Goal: Task Accomplishment & Management: Use online tool/utility

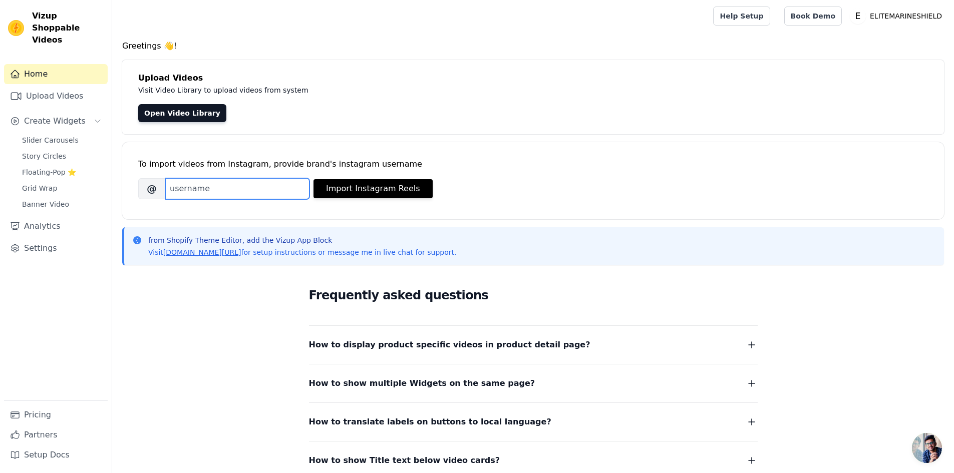
click at [206, 179] on input "Brand's Instagram Username" at bounding box center [237, 188] width 144 height 21
click at [43, 183] on span "Grid Wrap" at bounding box center [39, 188] width 35 height 10
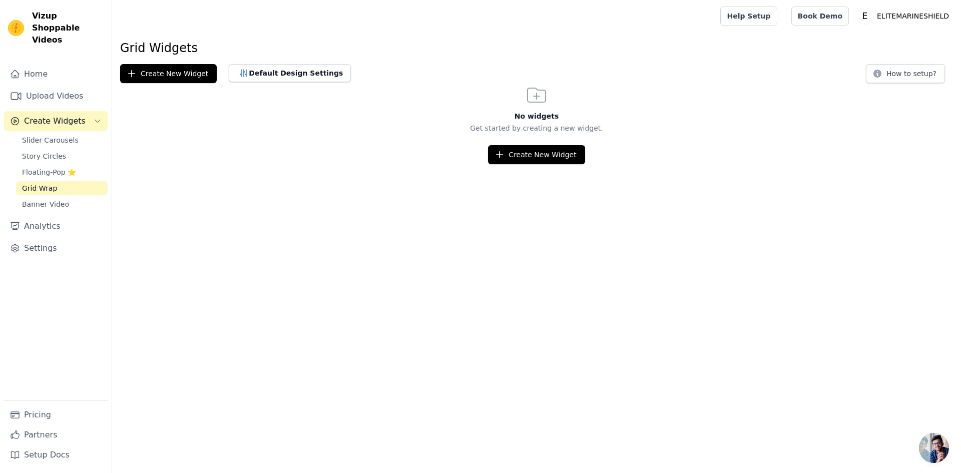
click at [43, 115] on span "Create Widgets" at bounding box center [55, 121] width 62 height 12
click at [48, 68] on link "Home" at bounding box center [56, 74] width 104 height 20
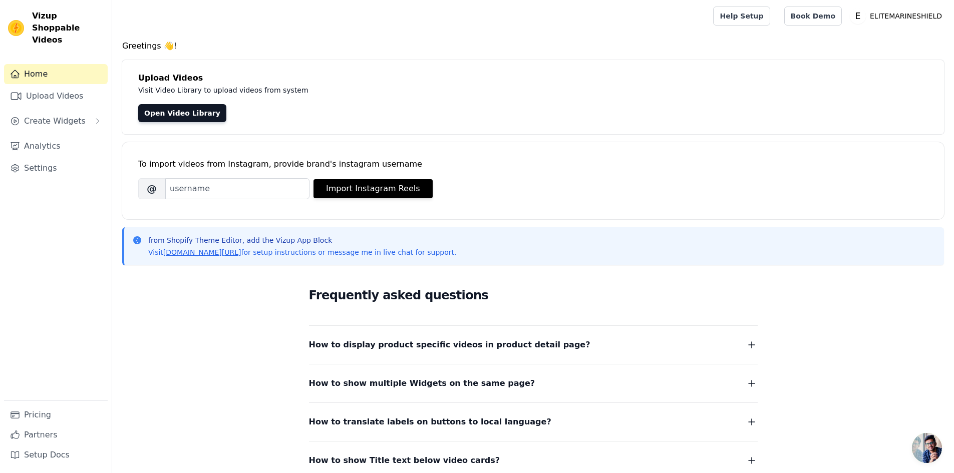
click at [206, 84] on p "Visit Video Library to upload videos from system" at bounding box center [362, 90] width 449 height 12
click at [174, 111] on link "Open Video Library" at bounding box center [182, 113] width 88 height 18
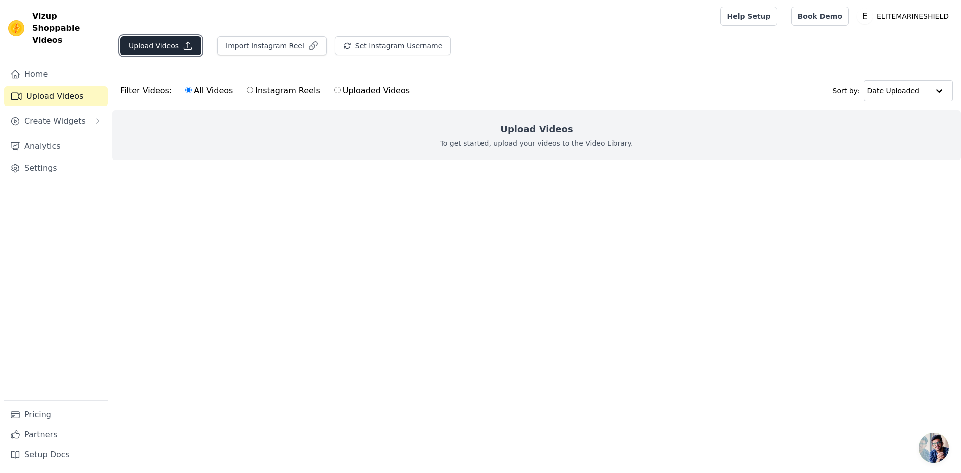
click at [159, 50] on button "Upload Videos" at bounding box center [160, 45] width 81 height 19
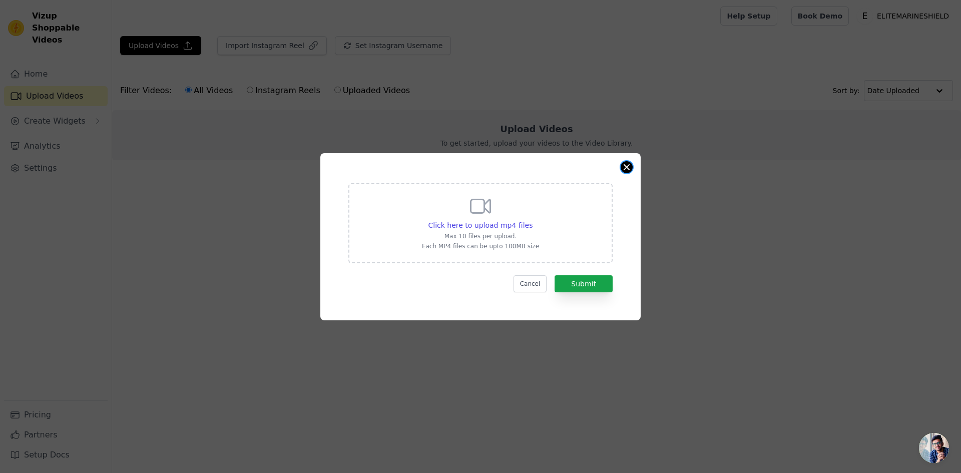
click at [632, 169] on button "Close modal" at bounding box center [627, 167] width 12 height 12
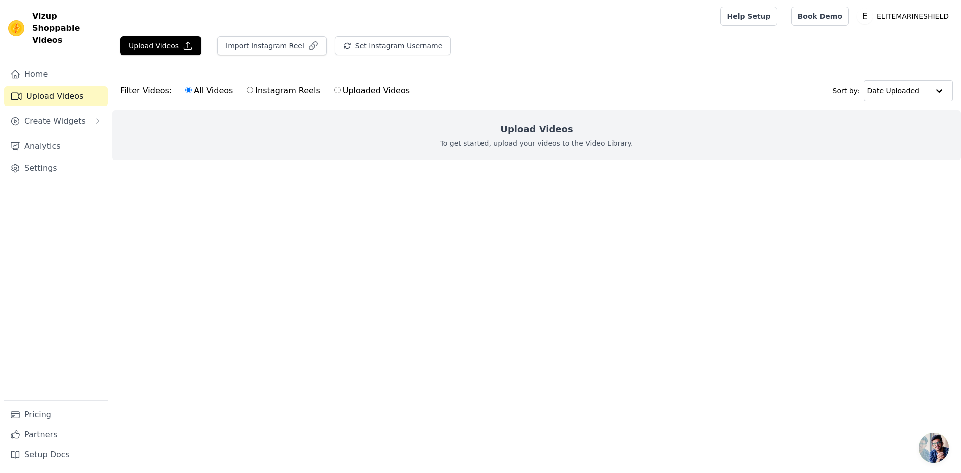
click at [415, 200] on html "Vizup Shoppable Videos Home Upload Videos Create Widgets Analytics Settings Pri…" at bounding box center [480, 100] width 961 height 200
click at [287, 176] on ul at bounding box center [536, 168] width 849 height 16
click at [48, 136] on link "Analytics" at bounding box center [56, 146] width 104 height 20
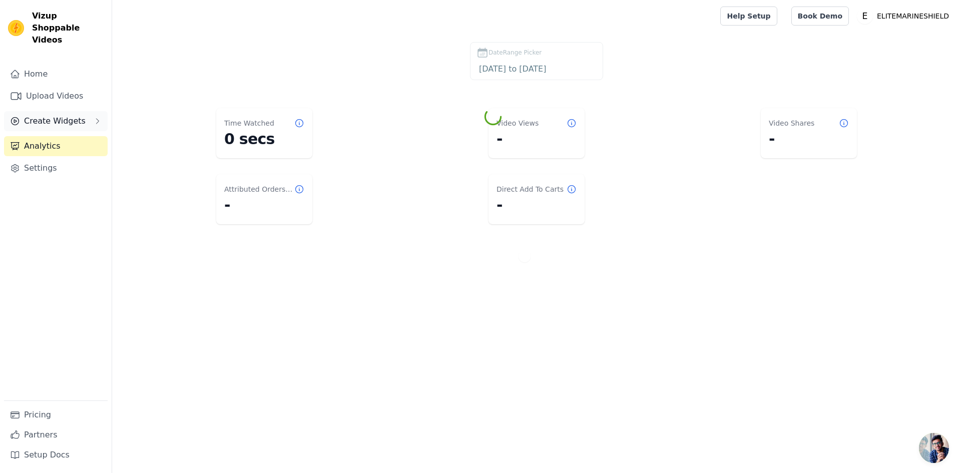
click at [53, 115] on span "Create Widgets" at bounding box center [55, 121] width 62 height 12
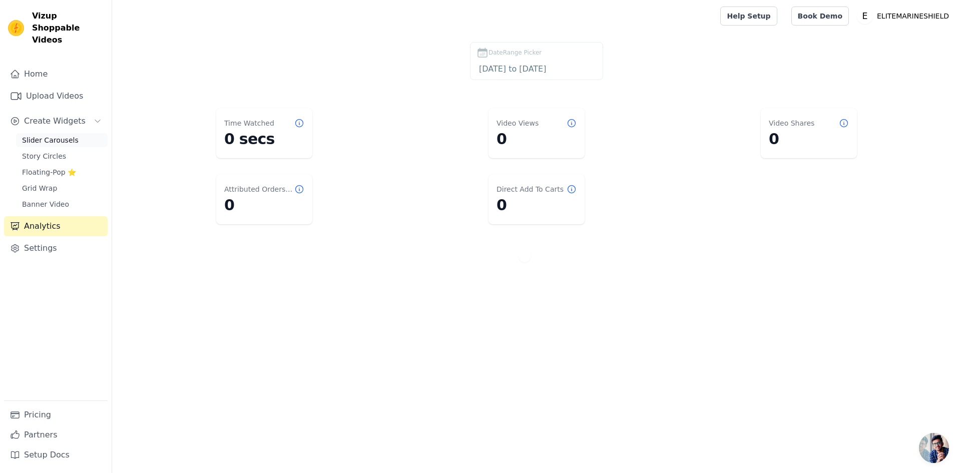
click at [62, 134] on link "Slider Carousels" at bounding box center [62, 140] width 92 height 14
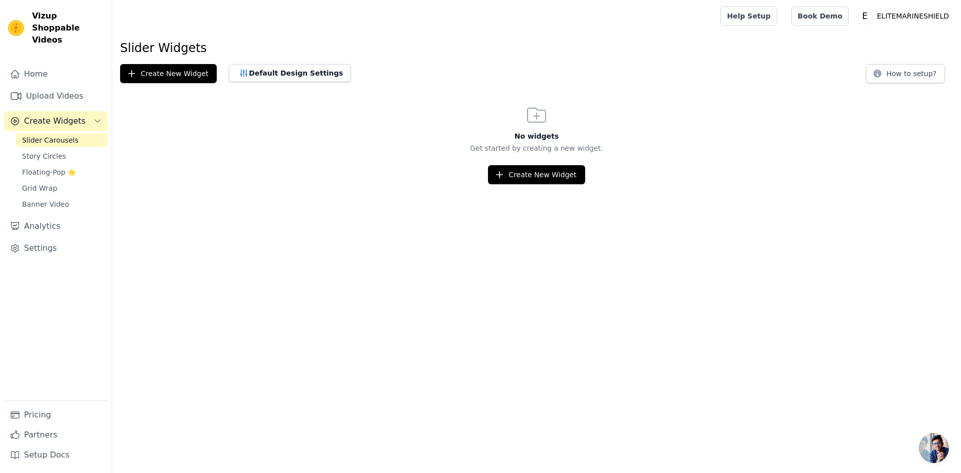
click at [513, 184] on html "Vizup Shoppable Videos Home Upload Videos Create Widgets Slider Carousels Story…" at bounding box center [480, 92] width 961 height 184
click at [518, 170] on button "Create New Widget" at bounding box center [536, 174] width 97 height 19
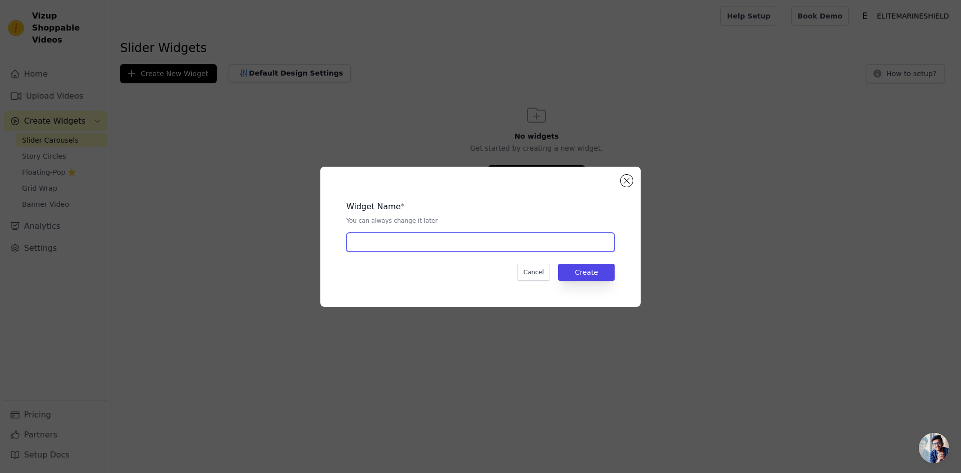
click at [406, 238] on input "text" at bounding box center [480, 242] width 268 height 19
type input "image slider"
click at [603, 272] on button "Create" at bounding box center [586, 272] width 57 height 17
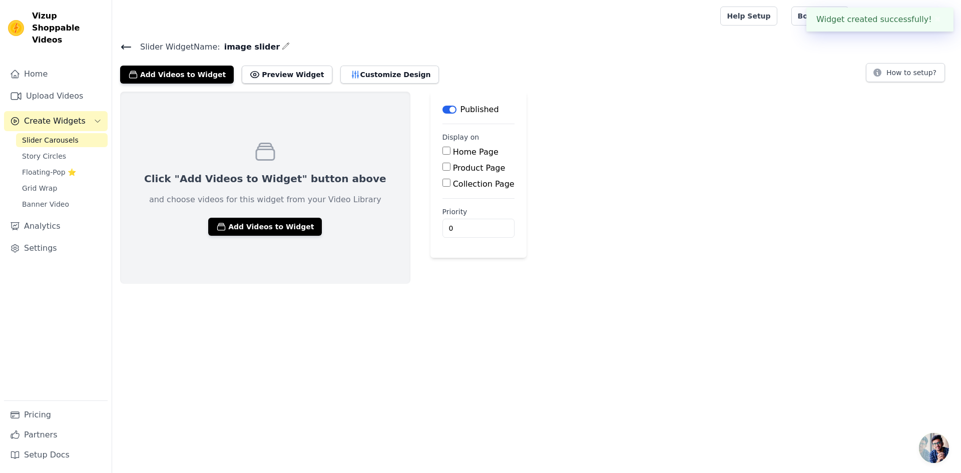
click at [561, 150] on div "Click "Add Videos to Widget" button above and choose videos for this widget fro…" at bounding box center [536, 188] width 849 height 192
drag, startPoint x: 251, startPoint y: 226, endPoint x: 301, endPoint y: 109, distance: 126.9
click at [292, 118] on div "Click "Add Videos to Widget" button above and choose videos for this widget fro…" at bounding box center [265, 188] width 290 height 192
click at [281, 73] on button "Preview Widget" at bounding box center [287, 75] width 90 height 18
click at [935, 449] on span "Open chat" at bounding box center [934, 448] width 30 height 30
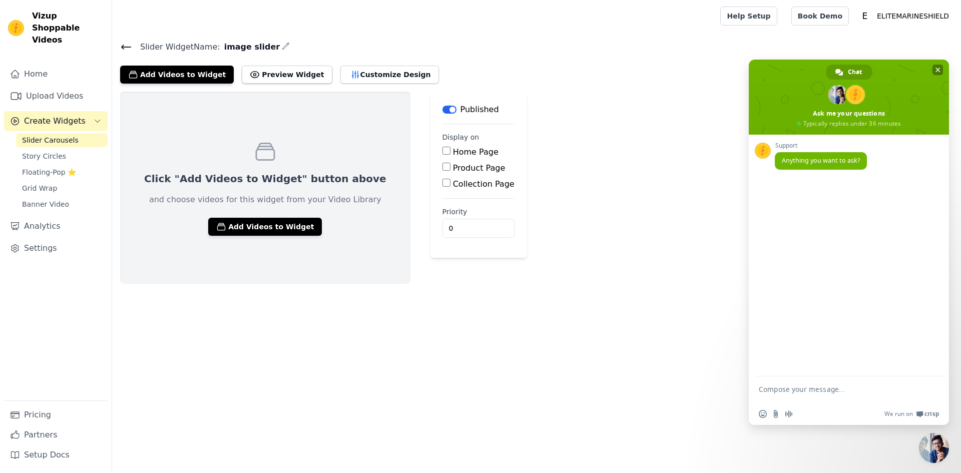
drag, startPoint x: 791, startPoint y: 123, endPoint x: 814, endPoint y: 112, distance: 25.3
click at [814, 112] on span at bounding box center [849, 97] width 200 height 75
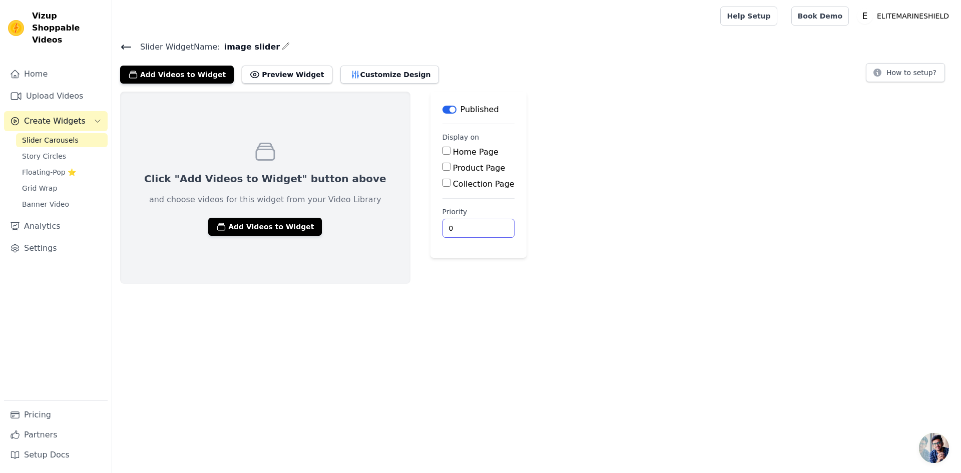
drag, startPoint x: 927, startPoint y: 433, endPoint x: 934, endPoint y: 438, distance: 8.5
click at [929, 284] on html "Vizup Shoppable Videos Home Upload Videos Create Widgets Slider Carousels Story…" at bounding box center [480, 142] width 961 height 284
click at [935, 442] on span "Open chat" at bounding box center [934, 448] width 30 height 30
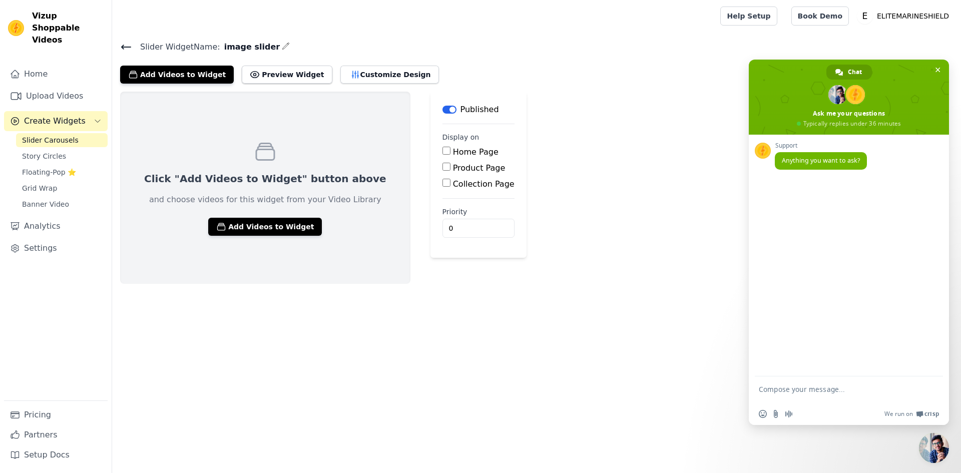
click at [871, 352] on div "Support Anything you want to ask?" at bounding box center [849, 256] width 200 height 242
click at [835, 292] on div "Support Anything you want to ask?" at bounding box center [849, 256] width 200 height 242
click at [815, 161] on span "Anything you want to ask?" at bounding box center [821, 160] width 78 height 9
drag, startPoint x: 815, startPoint y: 161, endPoint x: 867, endPoint y: 169, distance: 52.3
click at [867, 169] on div "Support Anything you want to ask?" at bounding box center [859, 161] width 168 height 39
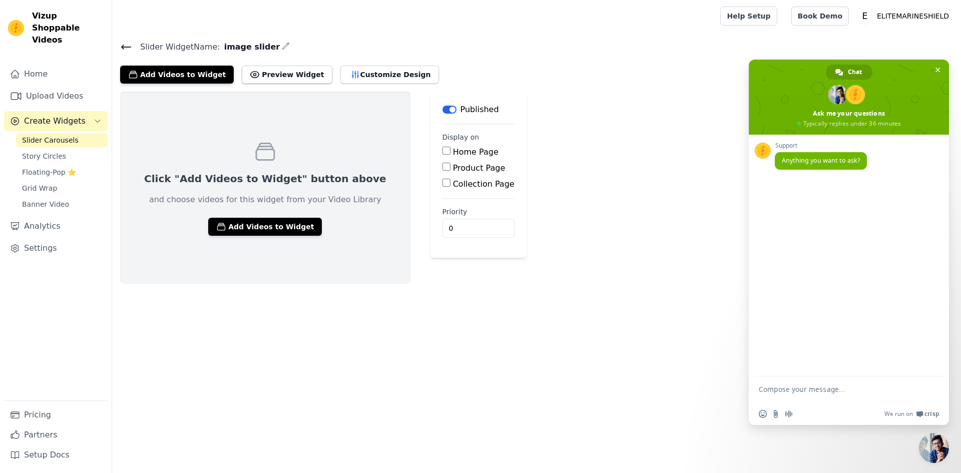
click at [814, 211] on div "Support Anything you want to ask?" at bounding box center [849, 256] width 200 height 242
drag, startPoint x: 805, startPoint y: 386, endPoint x: 841, endPoint y: 391, distance: 35.9
click at [808, 387] on textarea "Compose your message..." at bounding box center [838, 394] width 158 height 18
click at [851, 391] on textarea "Compose your message..." at bounding box center [838, 394] width 158 height 18
click at [882, 326] on div "Support Anything you want to ask?" at bounding box center [849, 256] width 200 height 242
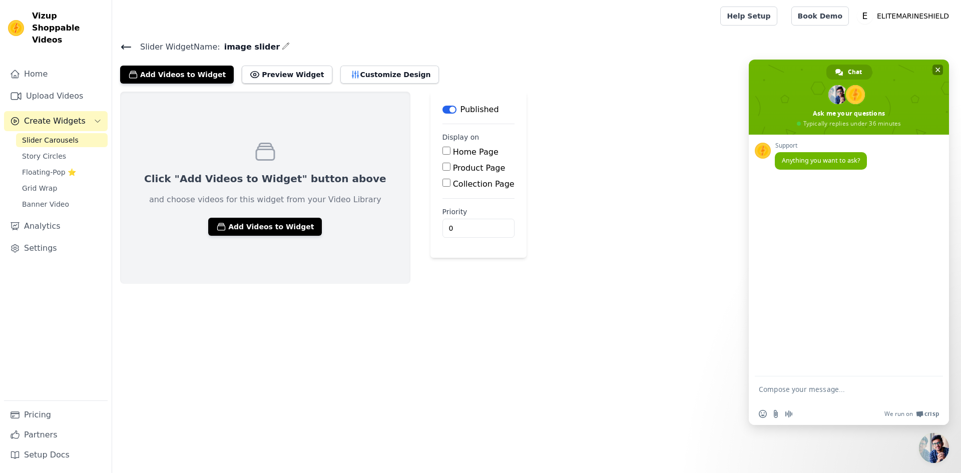
click at [938, 69] on span "Close chat" at bounding box center [938, 70] width 5 height 5
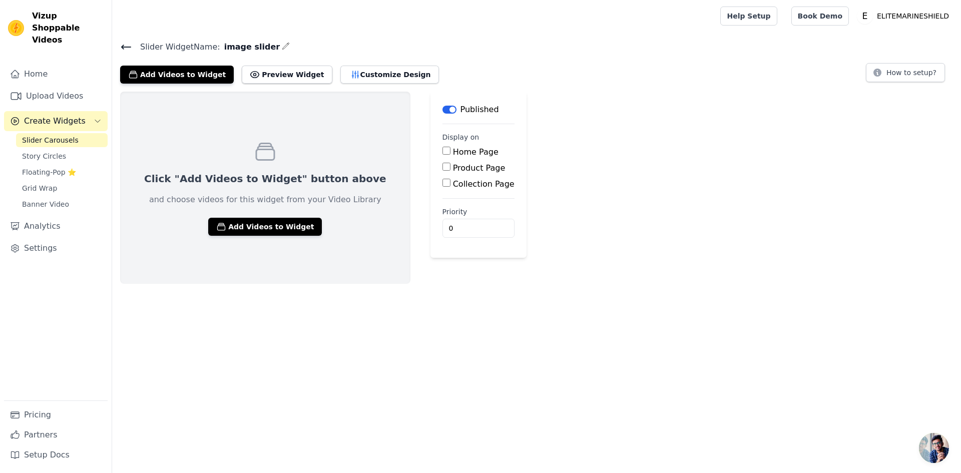
click at [515, 284] on html "Vizup Shoppable Videos Home Upload Videos Create Widgets Slider Carousels Story…" at bounding box center [480, 142] width 961 height 284
click at [59, 199] on span "Banner Video" at bounding box center [45, 204] width 47 height 10
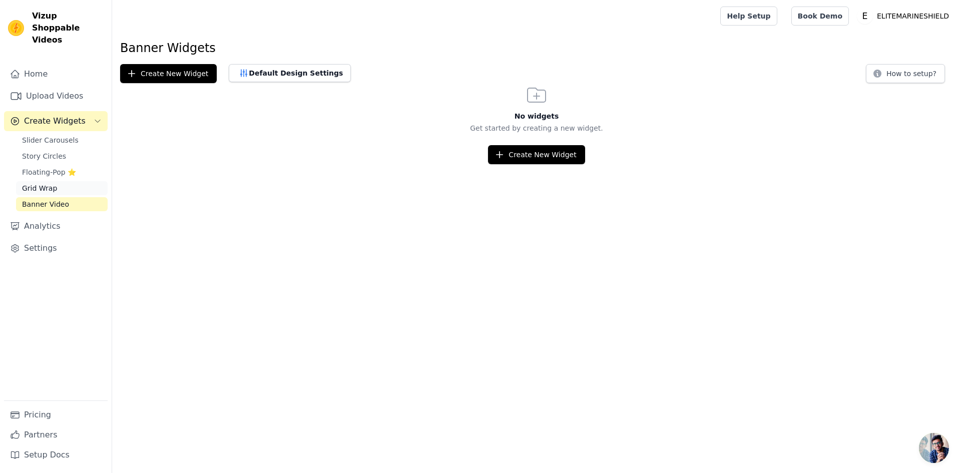
click at [50, 183] on span "Grid Wrap" at bounding box center [39, 188] width 35 height 10
click at [46, 167] on span "Floating-Pop ⭐" at bounding box center [49, 172] width 54 height 10
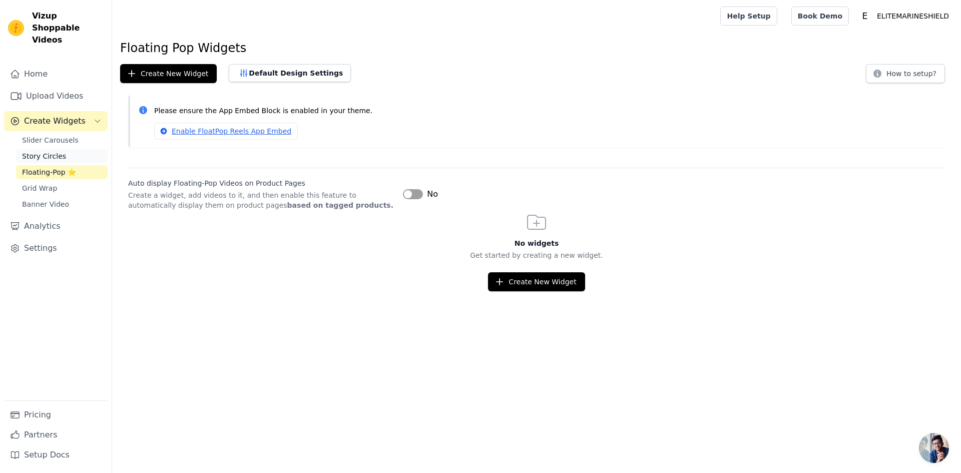
click at [37, 151] on span "Story Circles" at bounding box center [44, 156] width 44 height 10
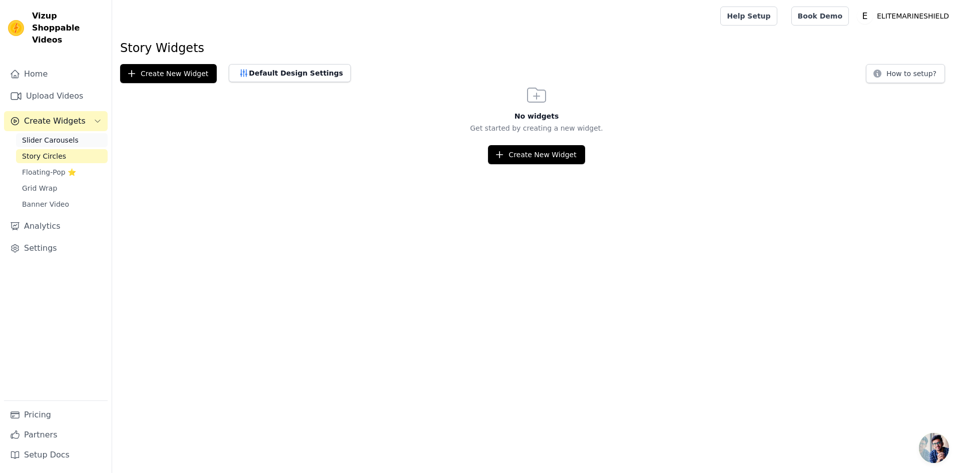
click at [45, 135] on span "Slider Carousels" at bounding box center [50, 140] width 57 height 10
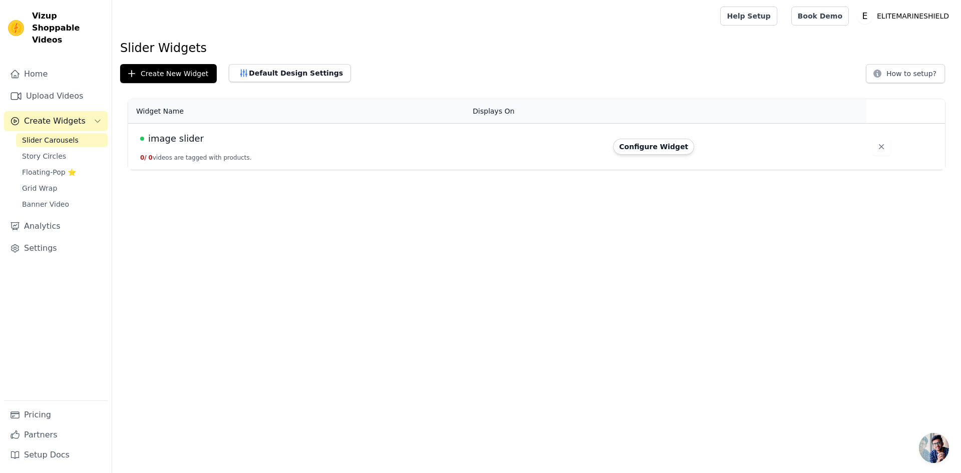
click at [265, 170] on html "Vizup Shoppable Videos Home Upload Videos Create Widgets Slider Carousels Story…" at bounding box center [480, 85] width 961 height 170
click at [175, 145] on span "image slider" at bounding box center [176, 139] width 56 height 14
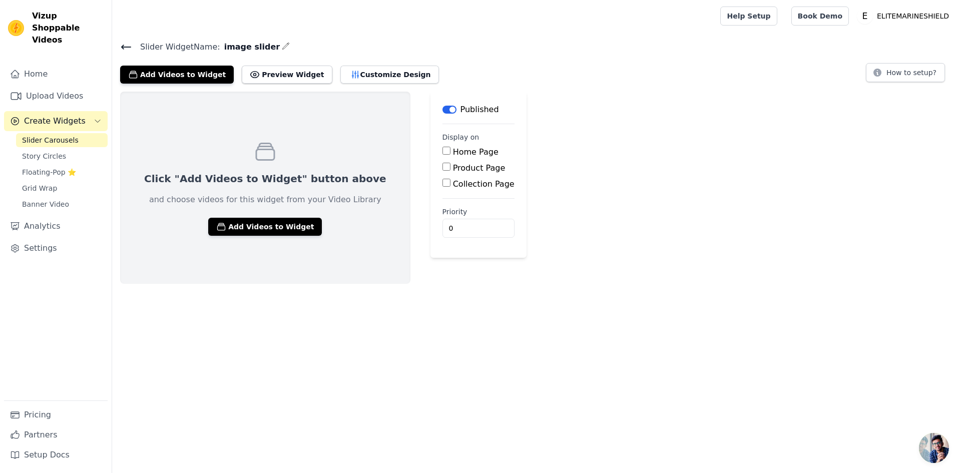
click at [53, 135] on span "Slider Carousels" at bounding box center [50, 140] width 57 height 10
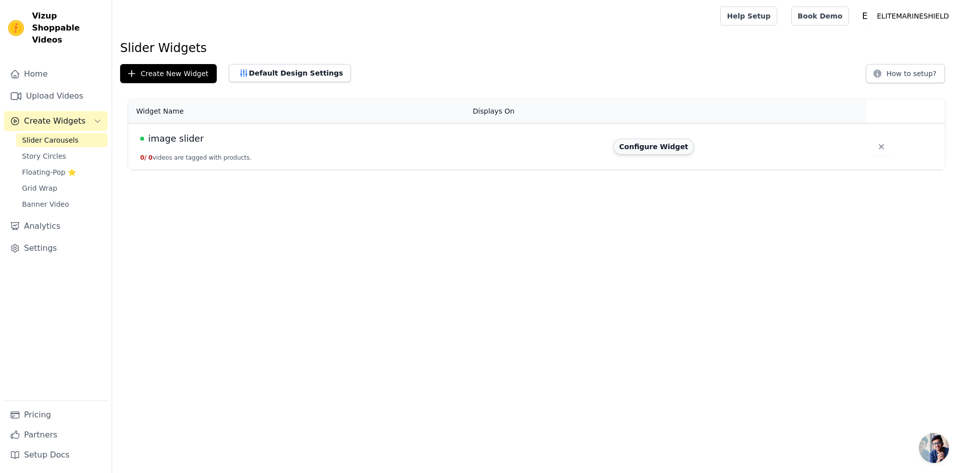
click at [644, 147] on button "Configure Widget" at bounding box center [653, 147] width 81 height 16
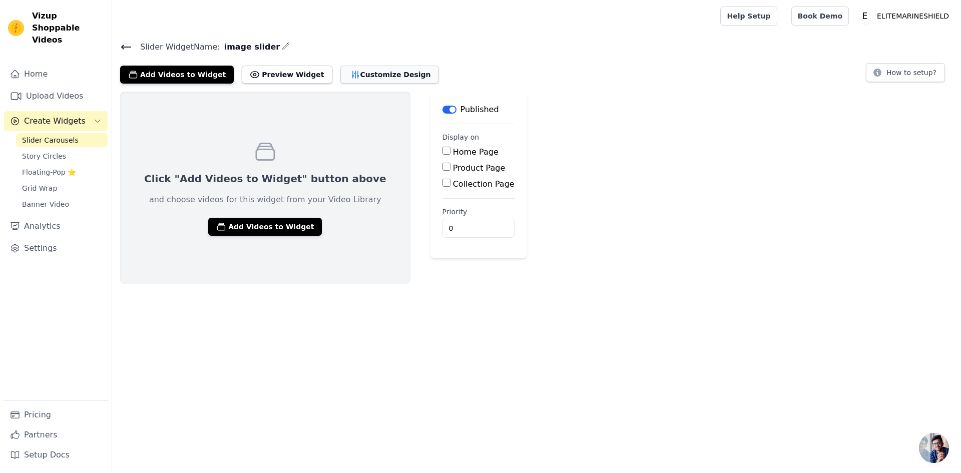
click at [357, 77] on button "Customize Design" at bounding box center [389, 75] width 99 height 18
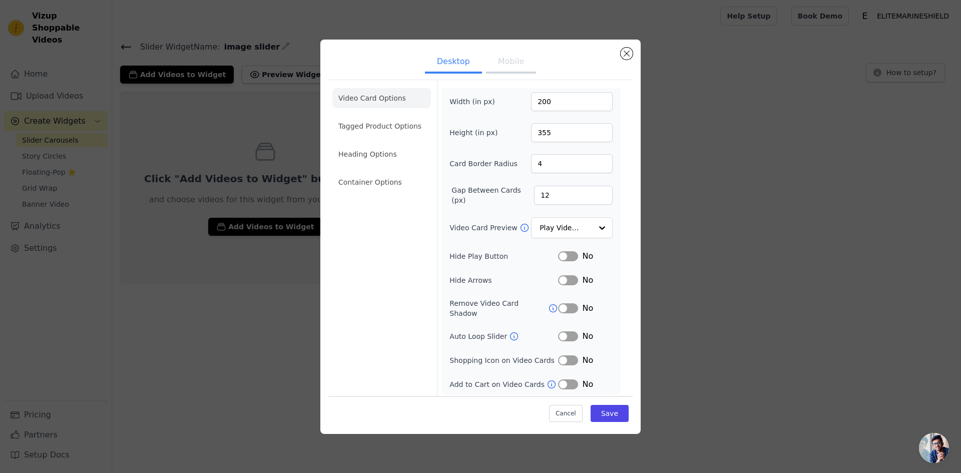
click at [516, 70] on button "Mobile" at bounding box center [511, 63] width 50 height 22
click at [450, 69] on button "Desktop" at bounding box center [453, 63] width 57 height 22
click at [387, 102] on li "Video Card Options" at bounding box center [381, 98] width 99 height 20
click at [627, 54] on button "Close modal" at bounding box center [627, 54] width 12 height 12
